Goal: Obtain resource: Download file/media

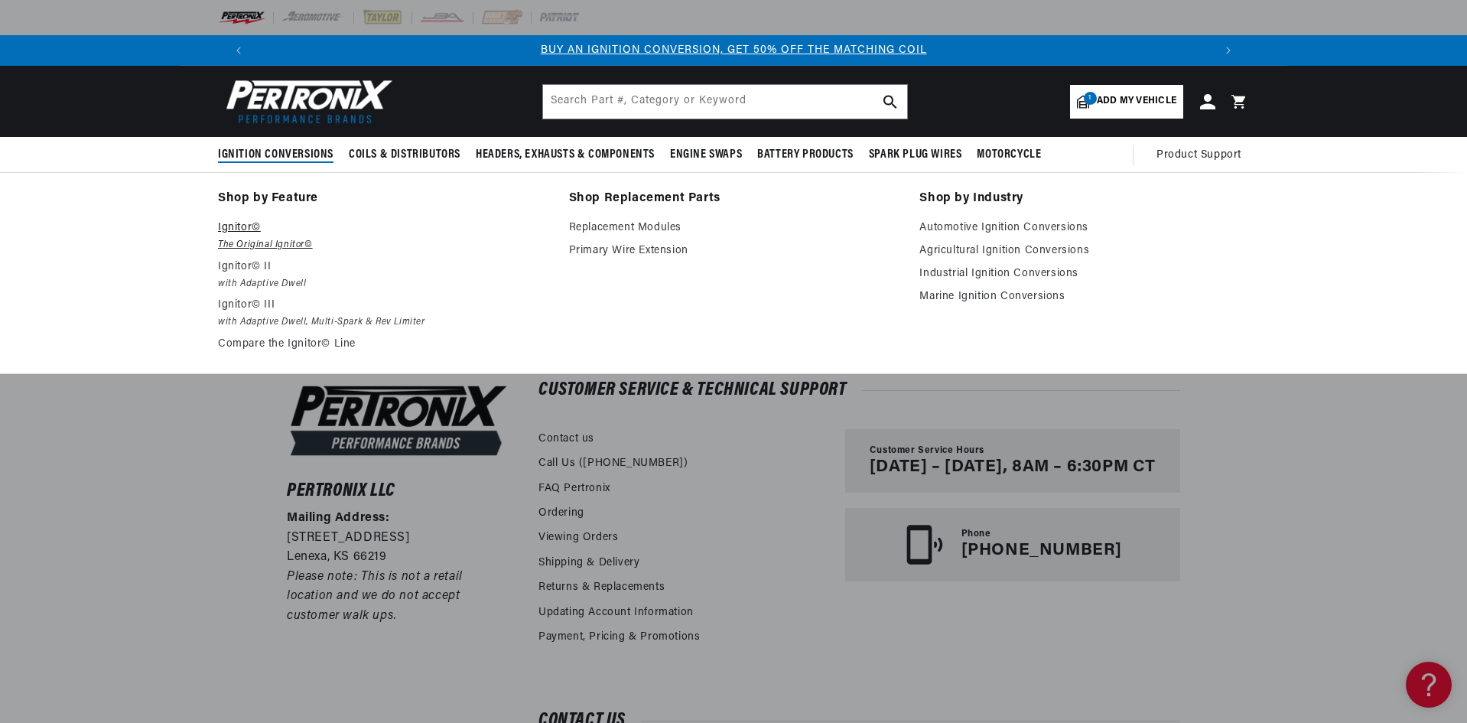
click at [234, 229] on p "Ignitor©" at bounding box center [383, 228] width 330 height 18
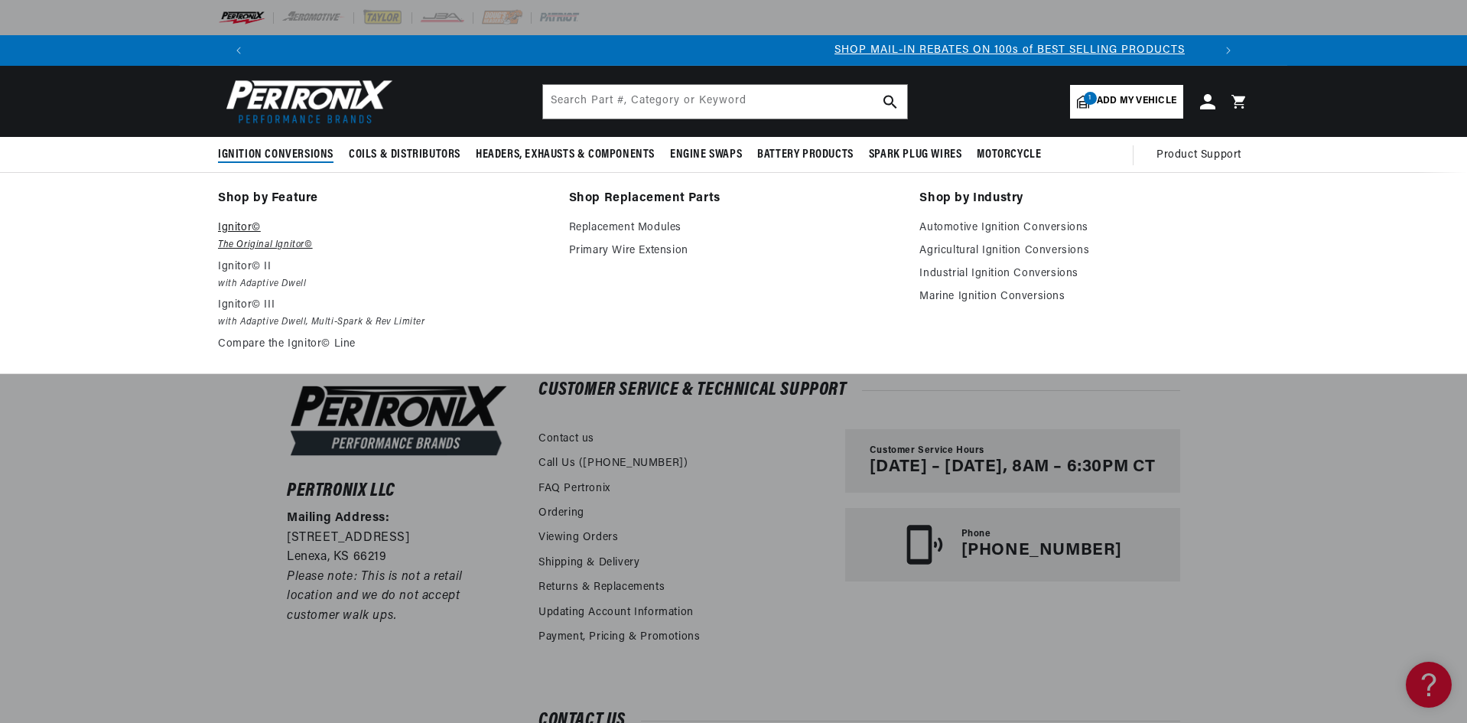
scroll to position [0, 864]
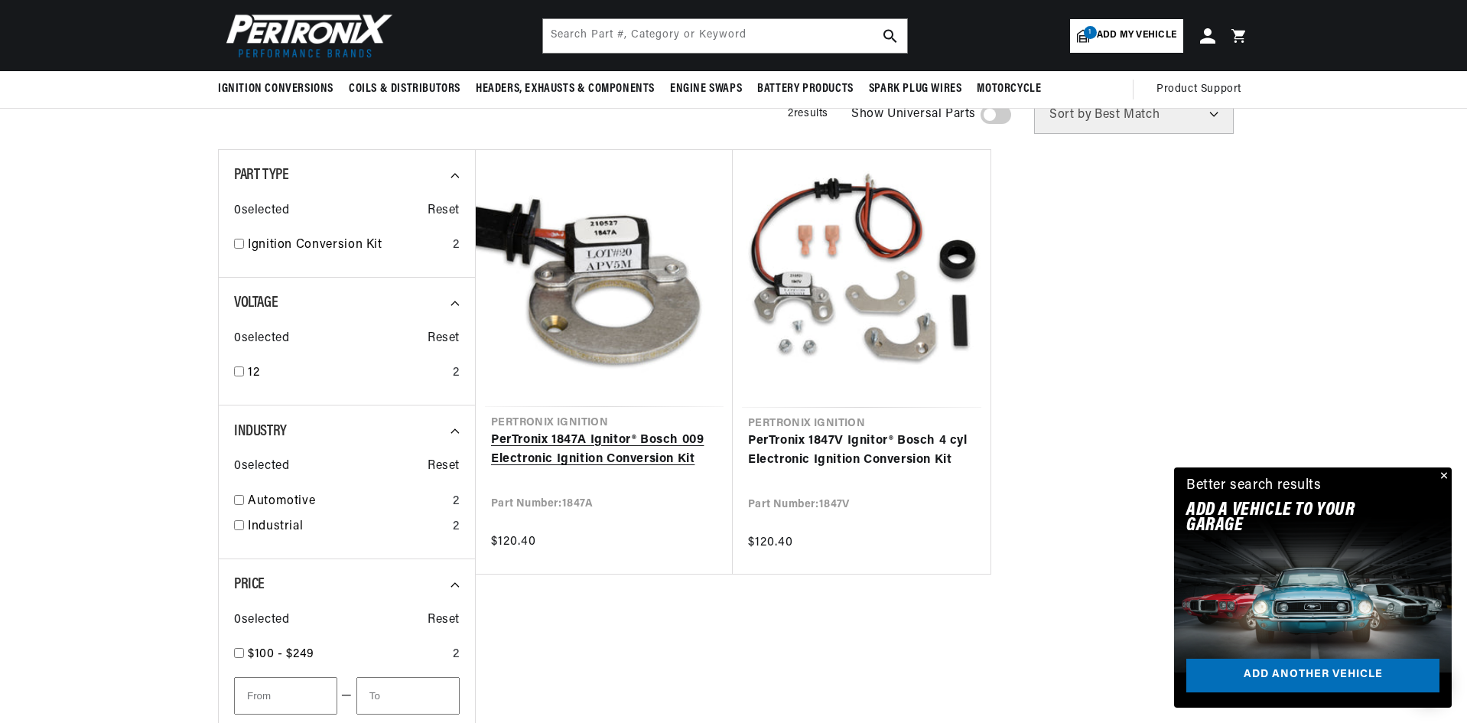
scroll to position [306, 0]
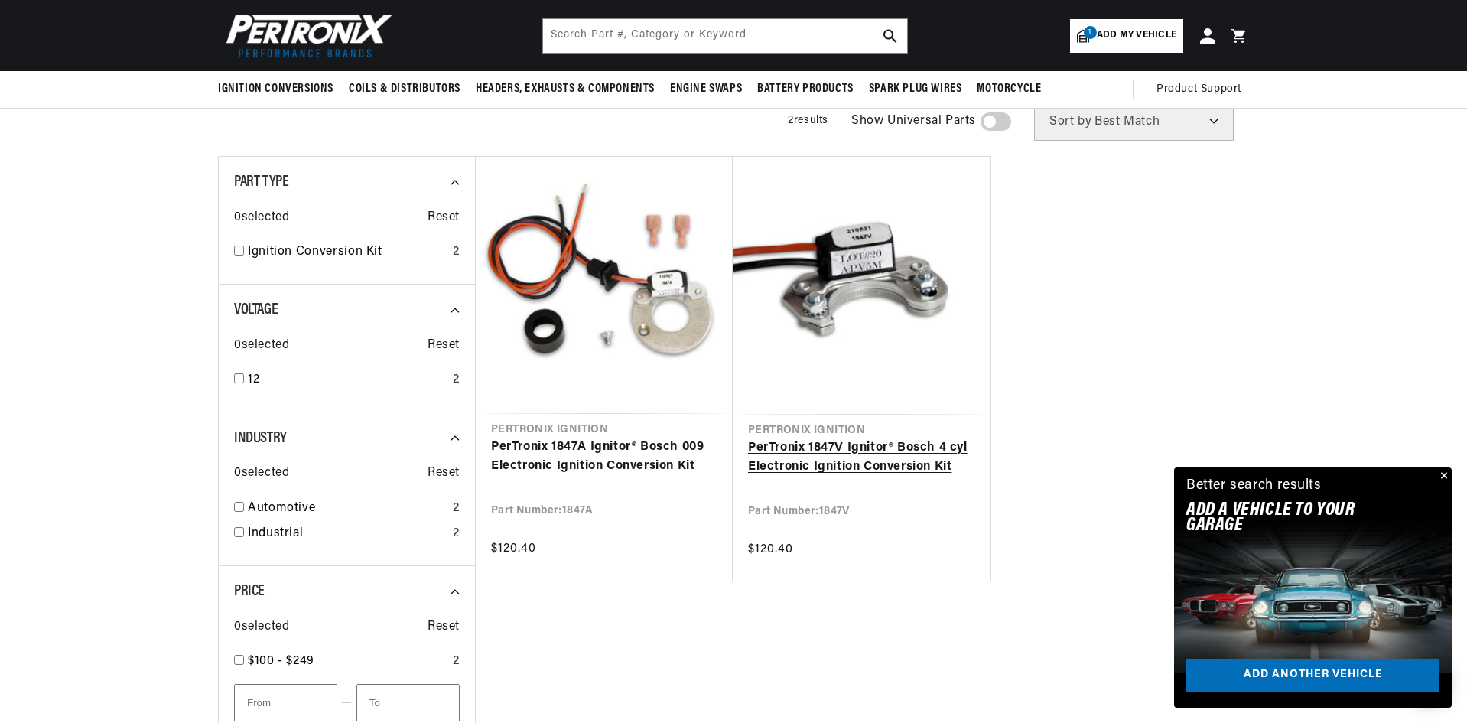
click at [855, 438] on link "PerTronix 1847V Ignitor® Bosch 4 cyl Electronic Ignition Conversion Kit" at bounding box center [861, 457] width 227 height 39
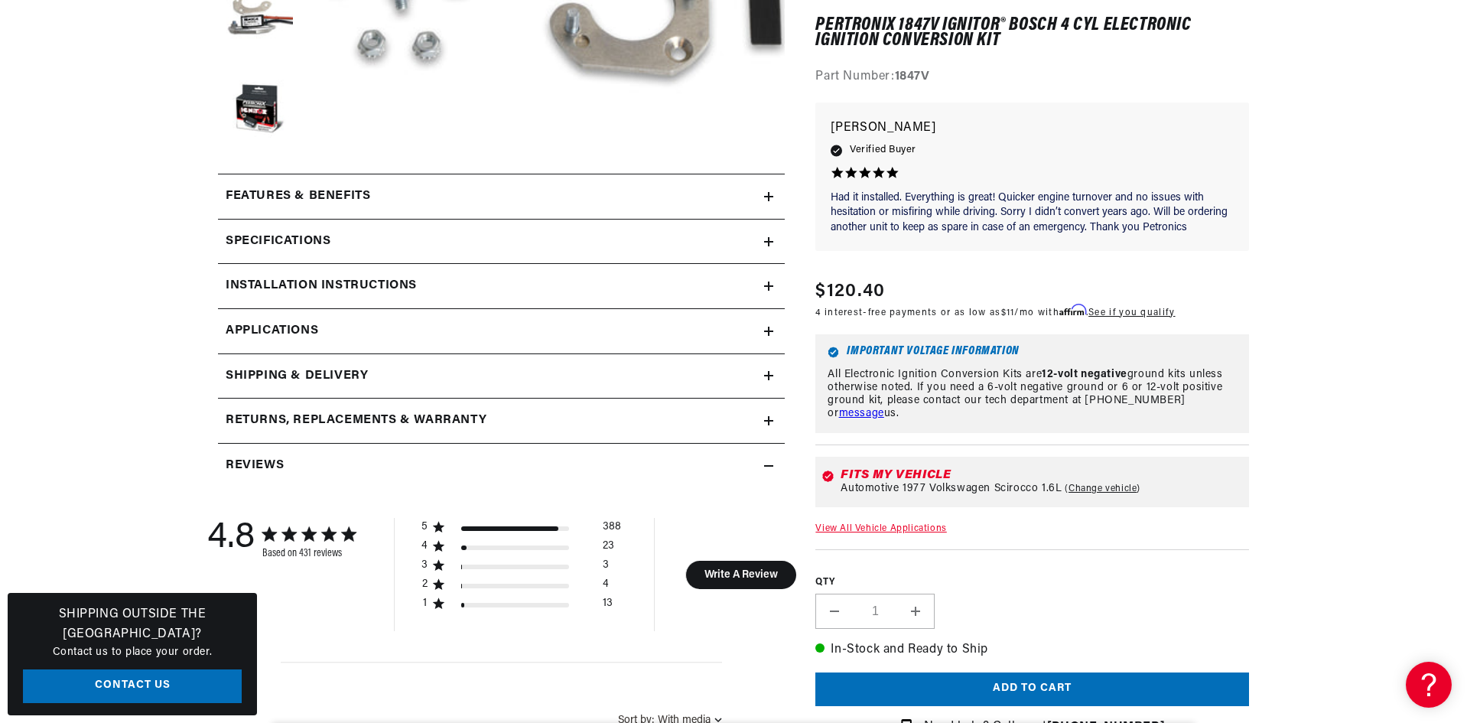
scroll to position [612, 0]
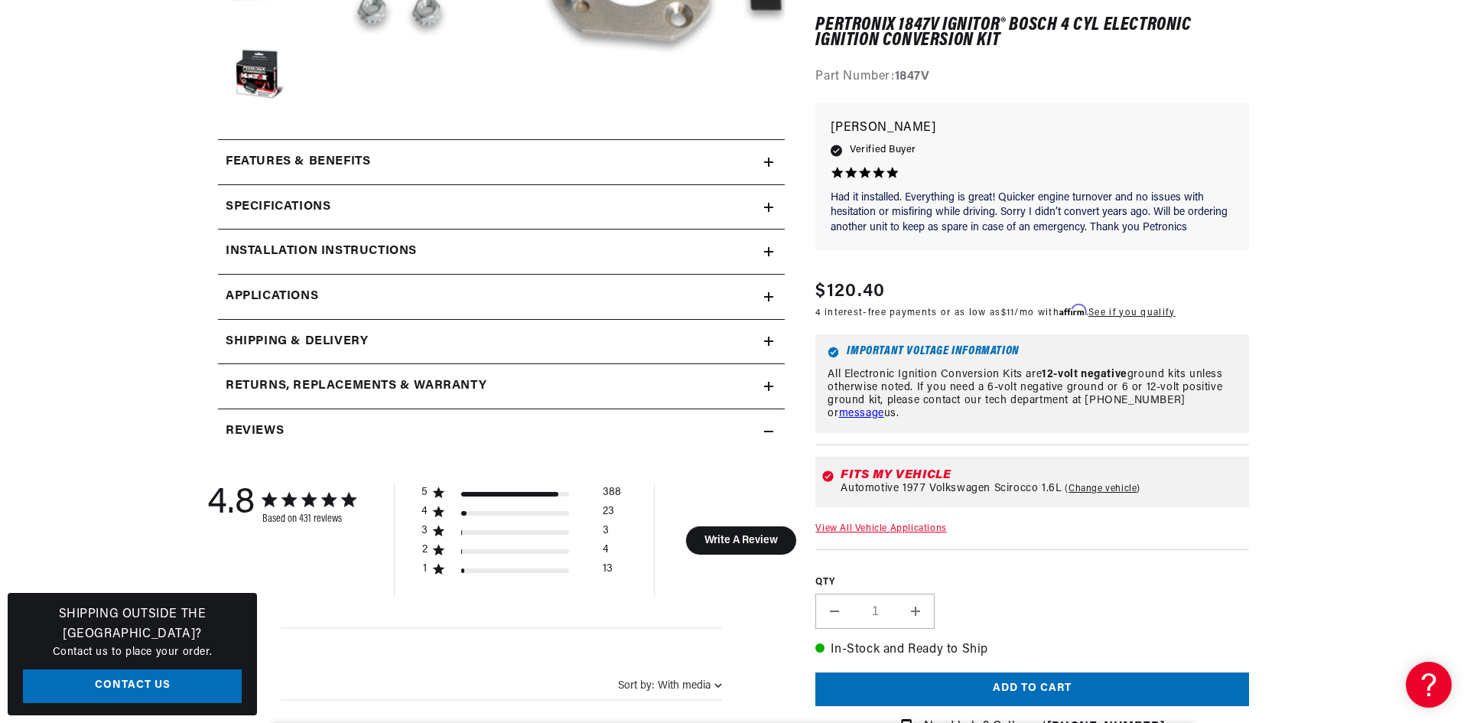
click at [326, 252] on h2 "Installation instructions" at bounding box center [321, 252] width 191 height 20
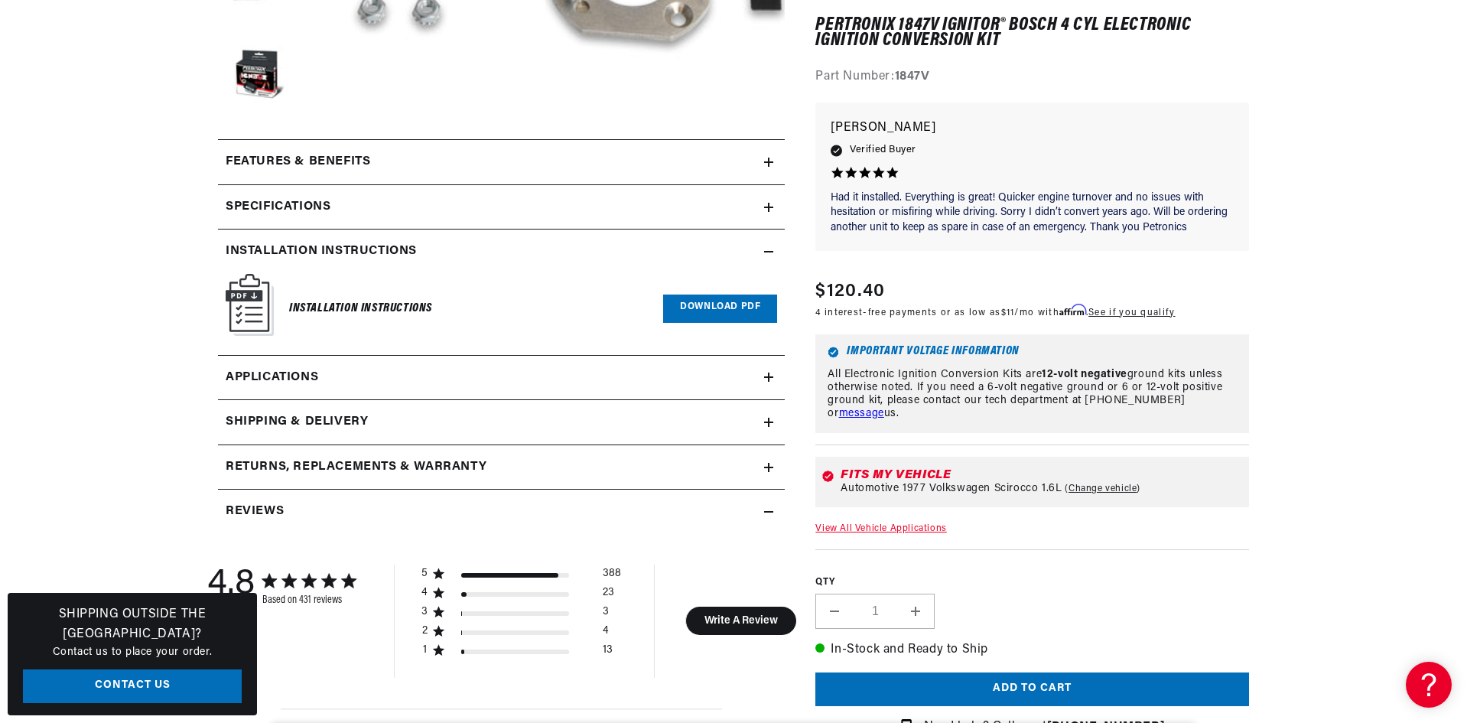
scroll to position [0, 955]
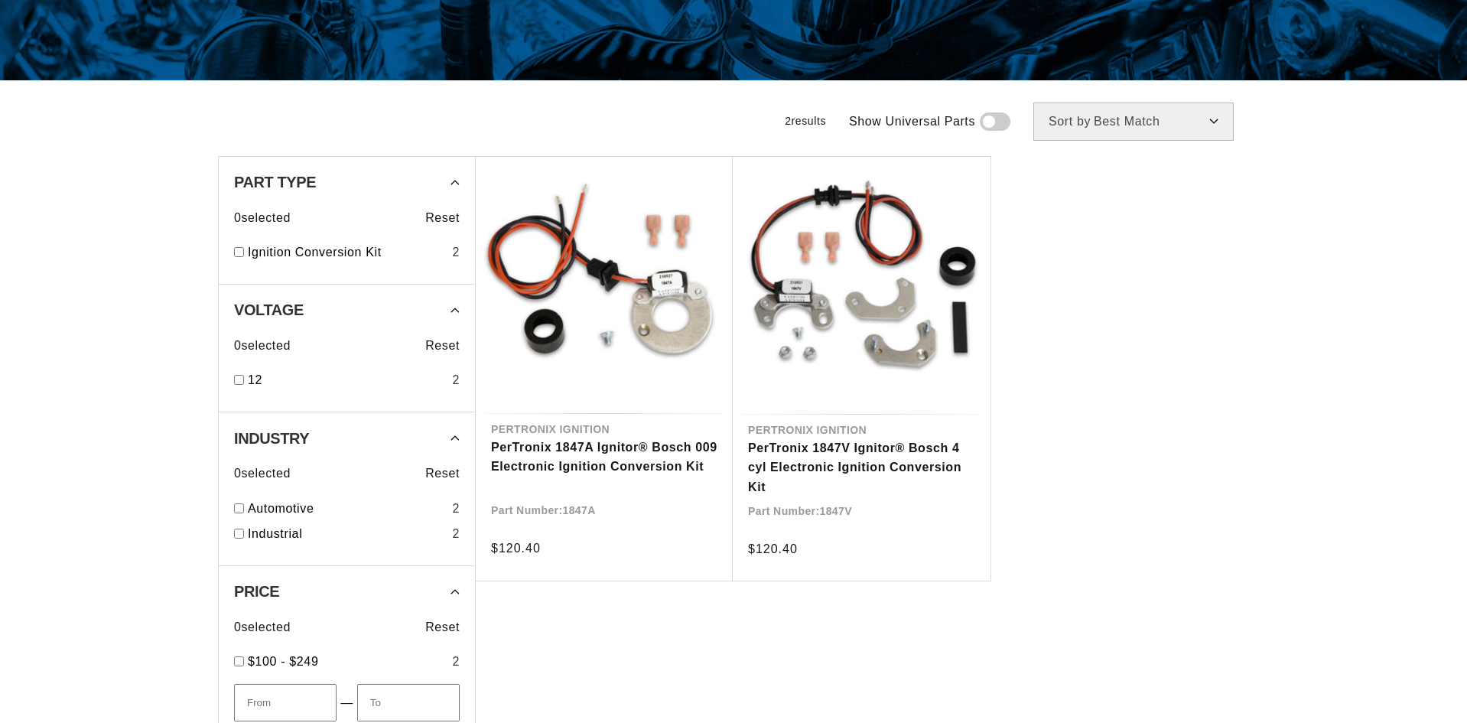
scroll to position [306, 0]
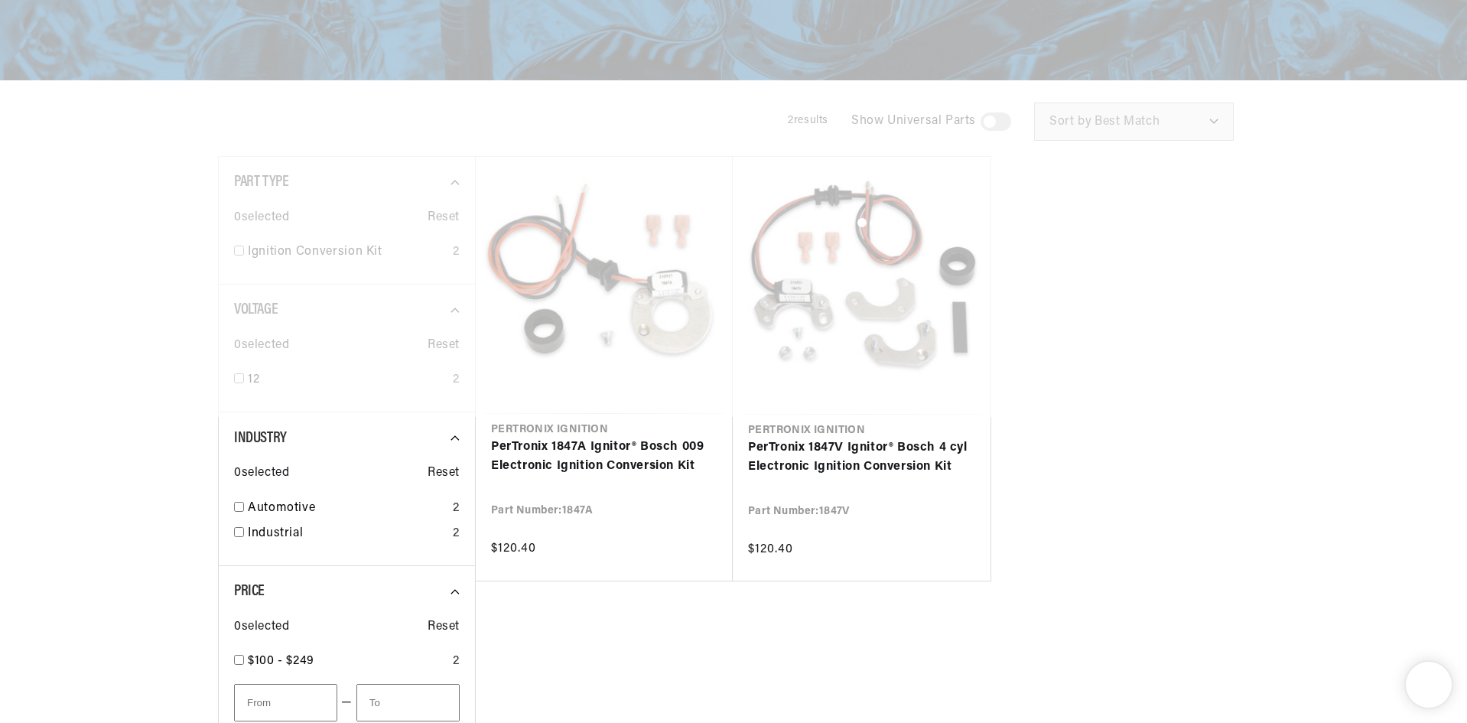
scroll to position [181, 0]
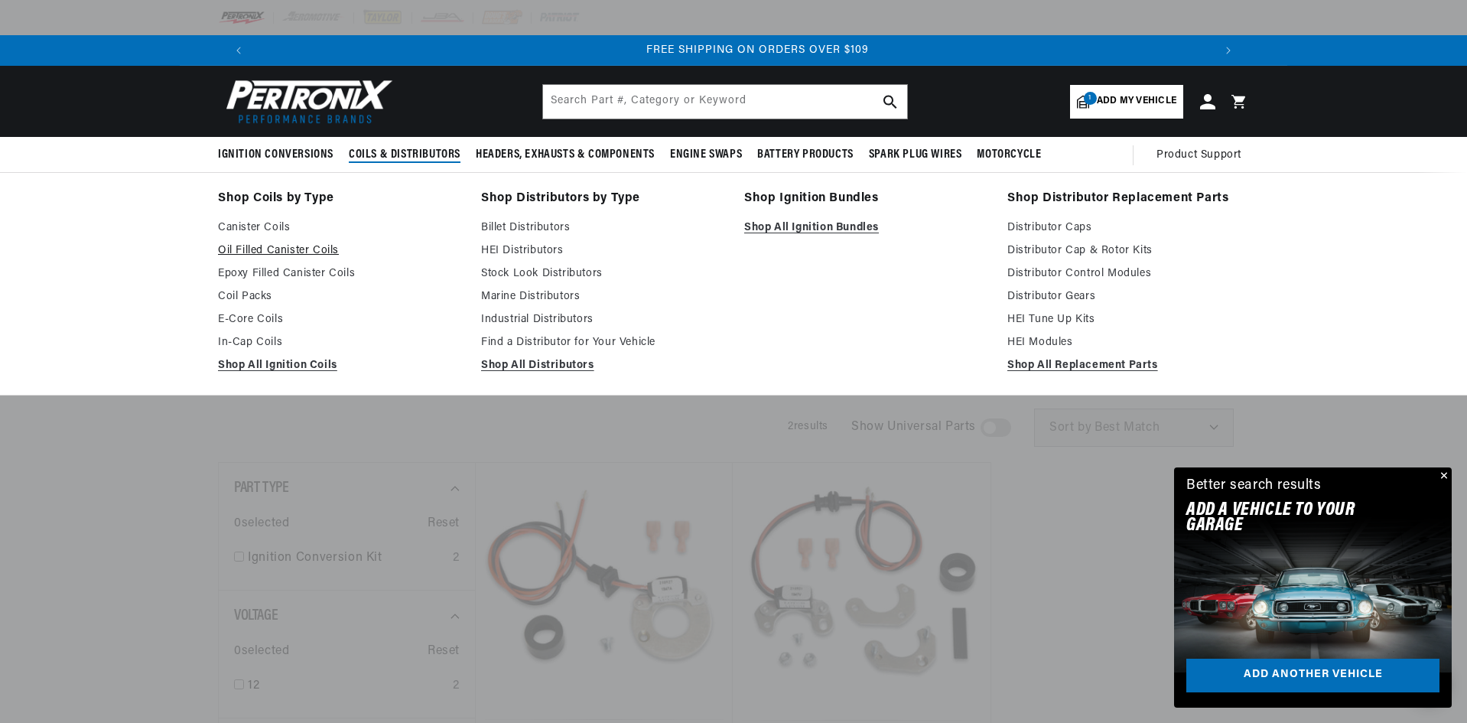
scroll to position [0, 1911]
click at [261, 266] on link "Epoxy Filled Canister Coils" at bounding box center [339, 274] width 242 height 18
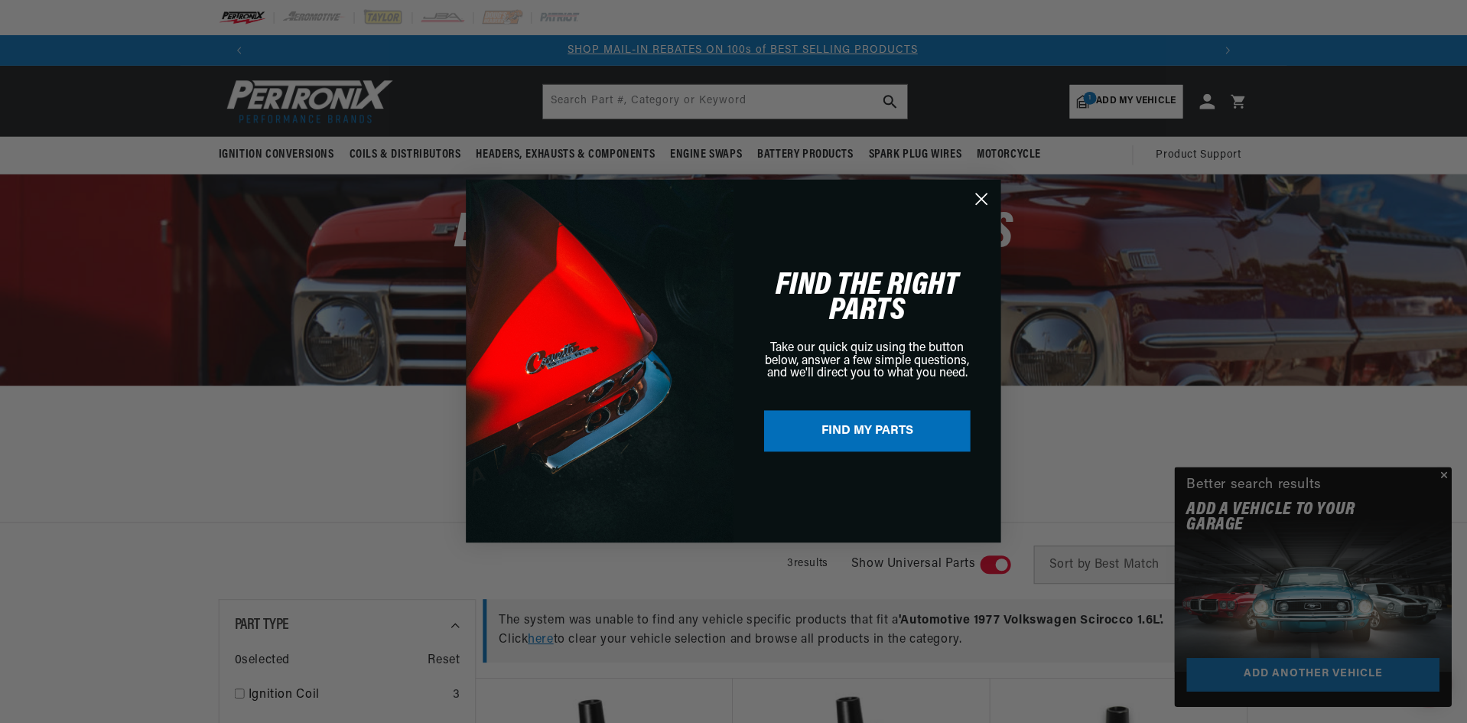
scroll to position [0, 955]
click at [980, 200] on circle "Close dialog" at bounding box center [982, 199] width 25 height 25
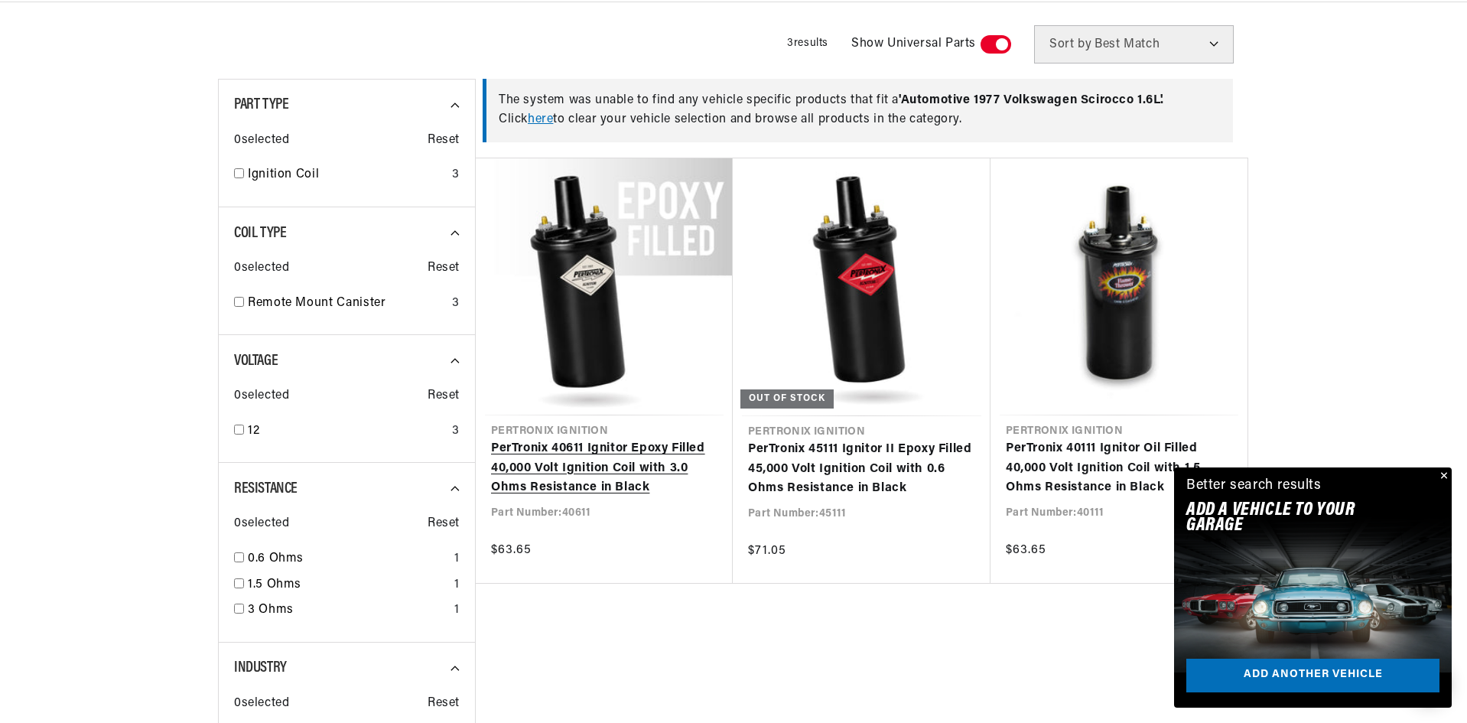
scroll to position [535, 0]
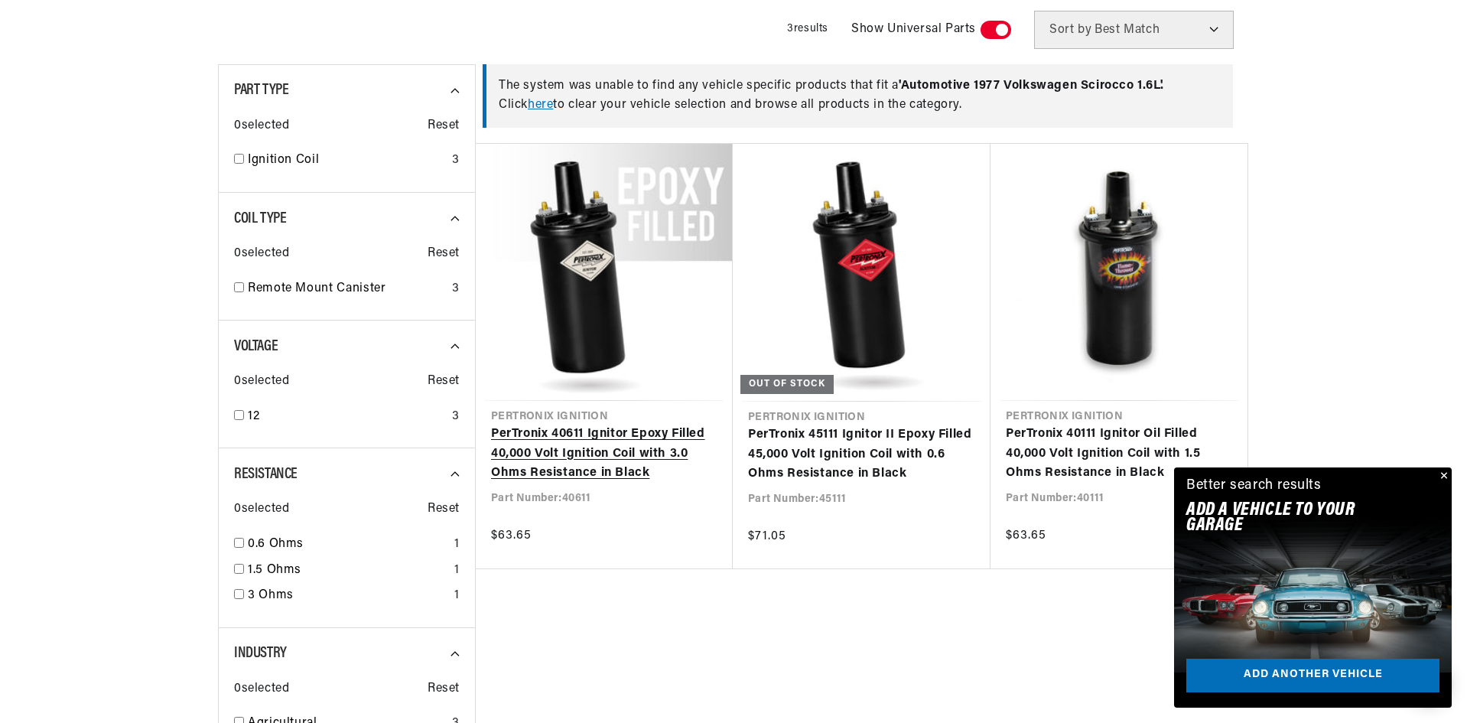
click at [583, 449] on link "PerTronix 40611 Ignitor Epoxy Filled 40,000 Volt Ignition Coil with 3.0 Ohms Re…" at bounding box center [604, 453] width 226 height 59
click at [596, 424] on link "PerTronix 40611 Ignitor Epoxy Filled 40,000 Volt Ignition Coil with 3.0 Ohms Re…" at bounding box center [604, 453] width 226 height 59
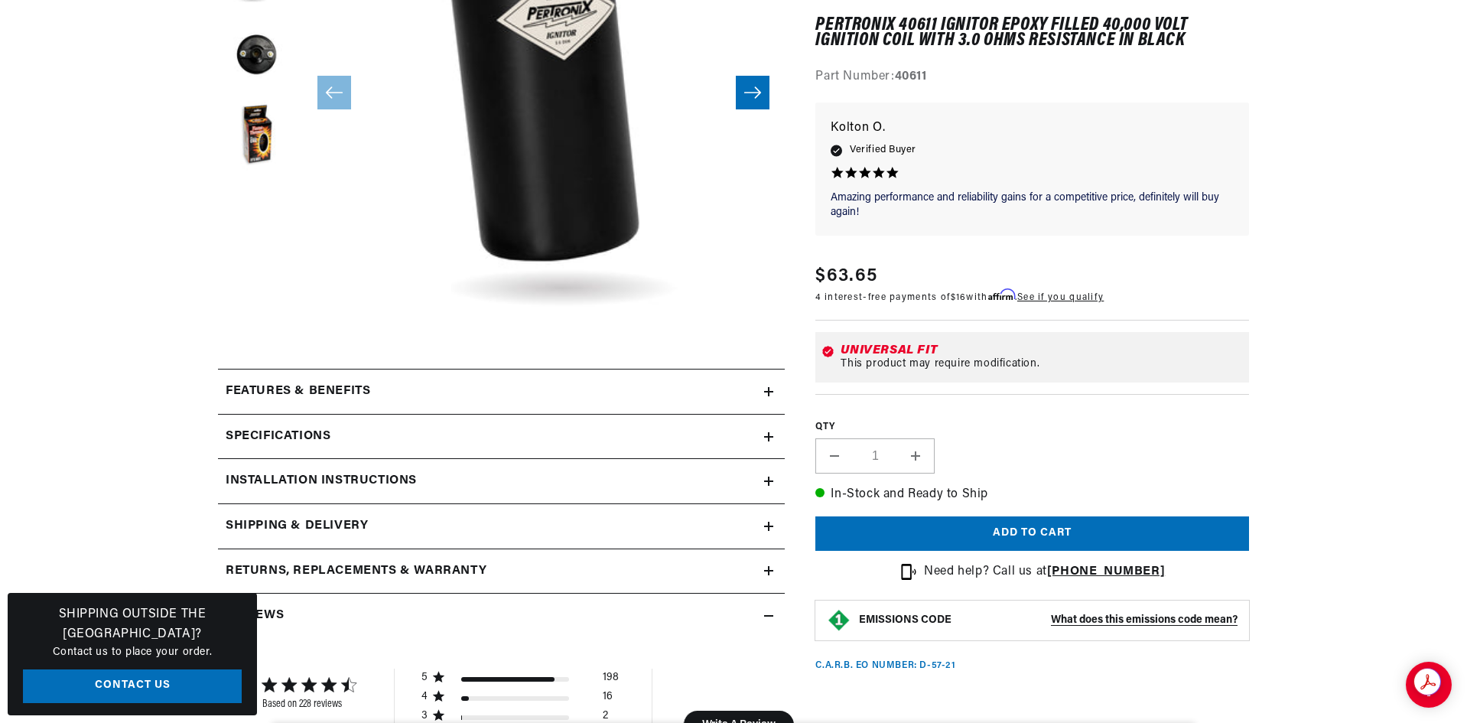
scroll to position [0, 955]
click at [372, 473] on h2 "Installation instructions" at bounding box center [321, 481] width 191 height 20
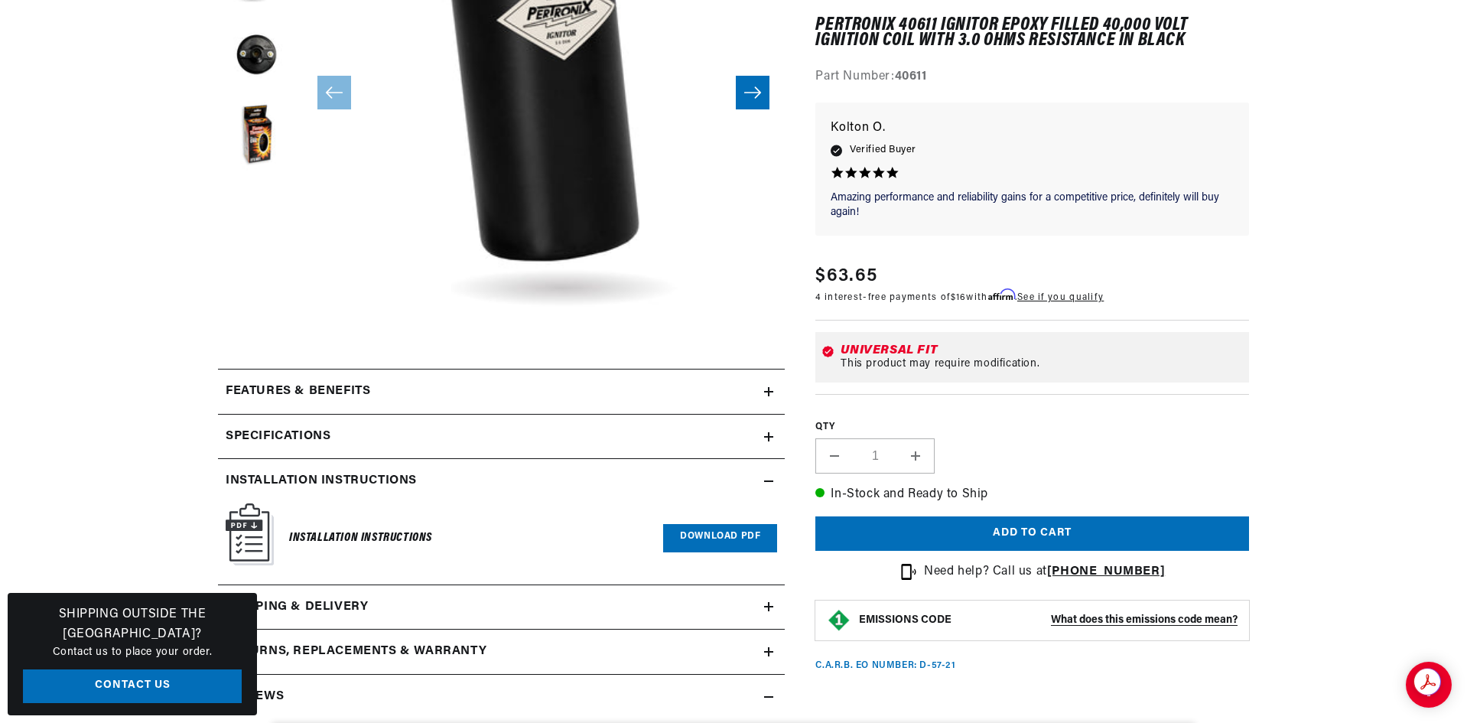
click at [694, 533] on link "Download PDF" at bounding box center [720, 538] width 114 height 28
